Goal: Check status: Check status

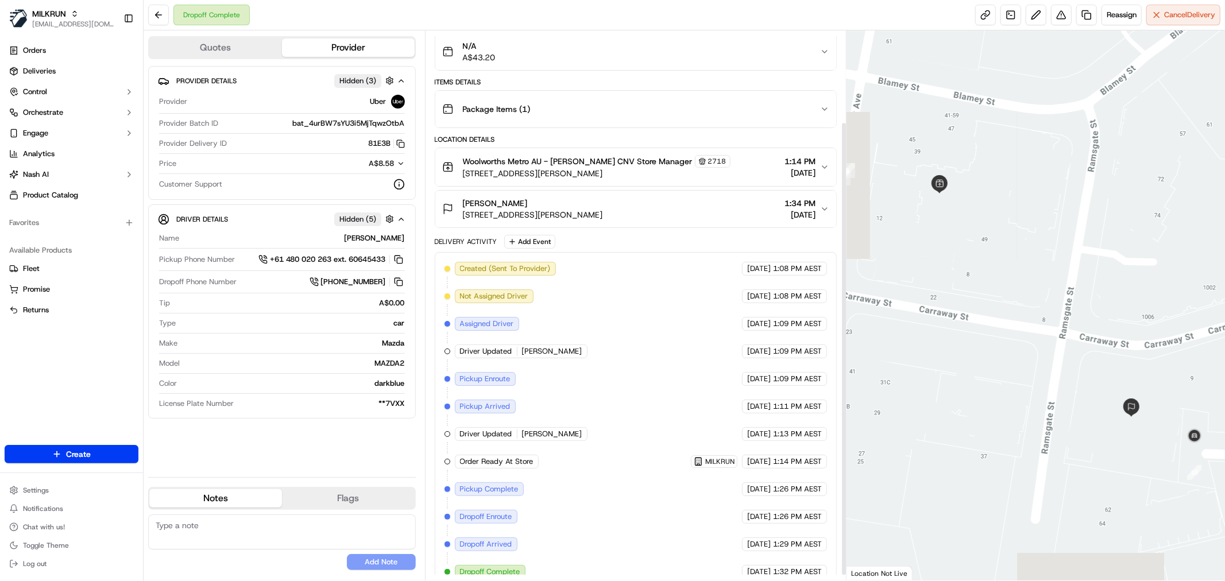
scroll to position [117, 0]
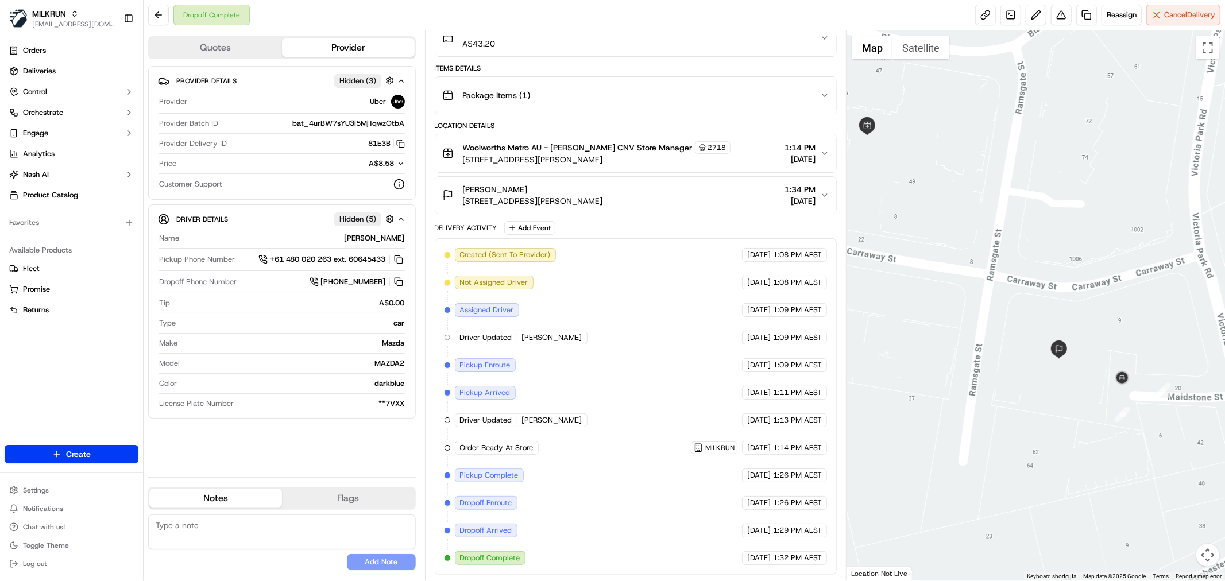
drag, startPoint x: 960, startPoint y: 222, endPoint x: 901, endPoint y: 180, distance: 72.5
click at [901, 180] on div at bounding box center [1036, 305] width 379 height 550
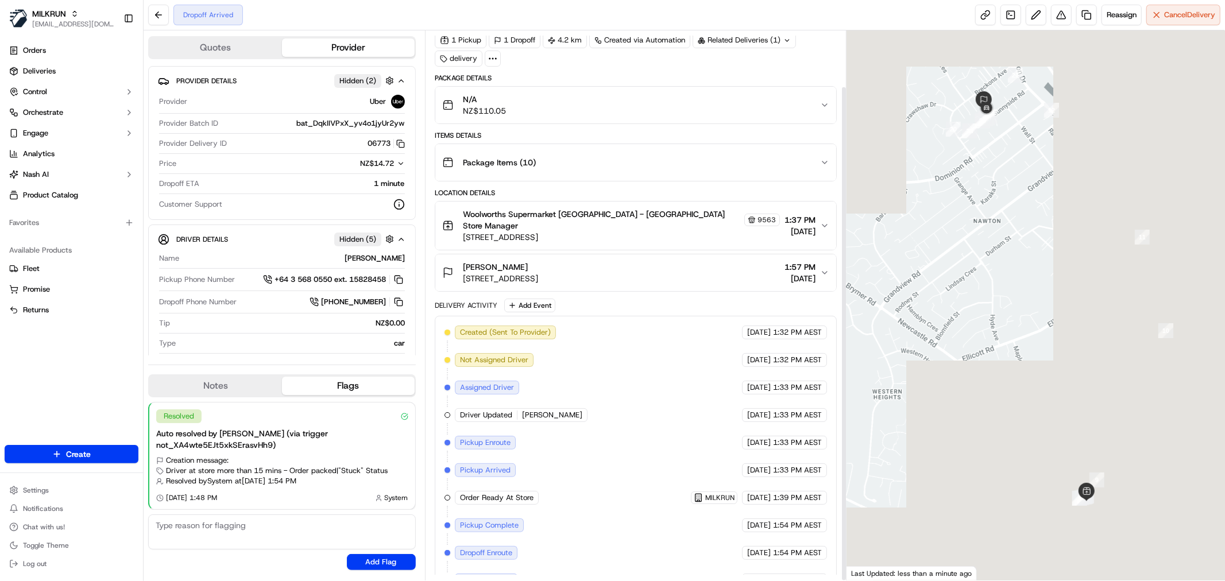
scroll to position [61, 0]
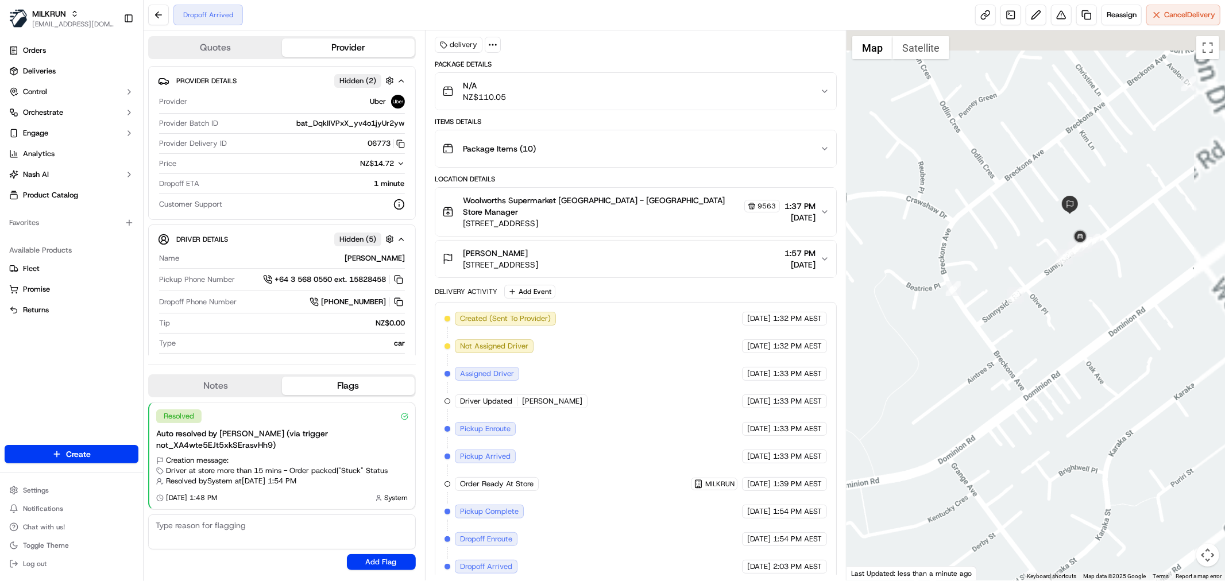
drag, startPoint x: 1040, startPoint y: 115, endPoint x: 969, endPoint y: 252, distance: 154.4
click at [969, 252] on div at bounding box center [1036, 305] width 379 height 550
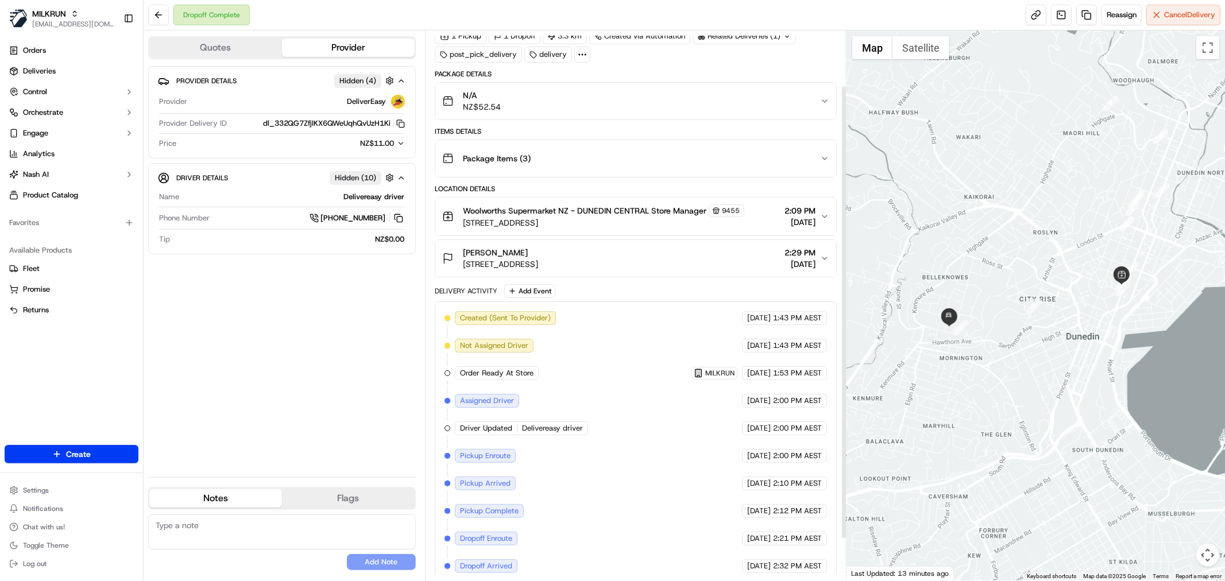
scroll to position [117, 0]
